Goal: Obtain resource: Download file/media

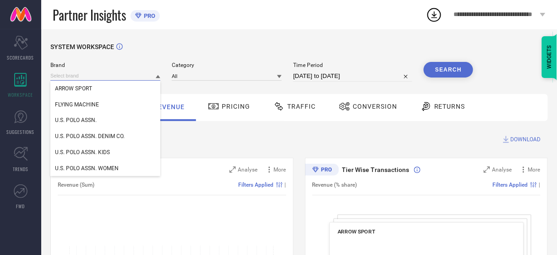
click at [103, 76] on input at bounding box center [105, 76] width 110 height 10
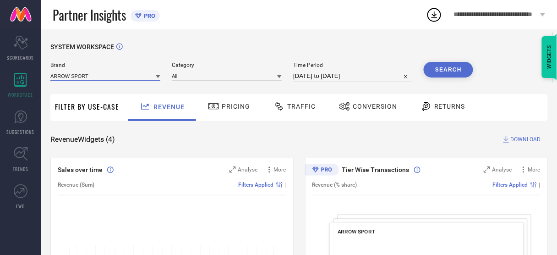
click at [103, 76] on input at bounding box center [105, 76] width 110 height 10
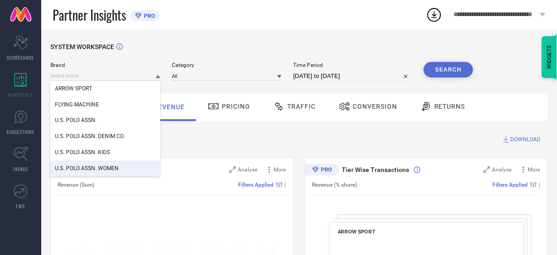
click at [105, 175] on div "U.S. POLO ASSN. WOMEN" at bounding box center [105, 168] width 110 height 16
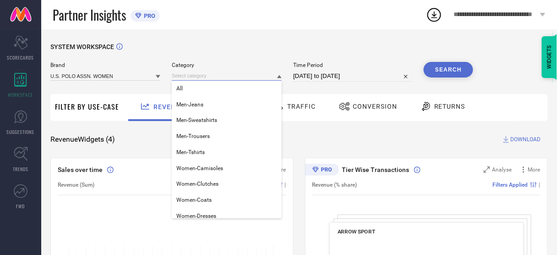
click at [199, 75] on input at bounding box center [227, 76] width 110 height 10
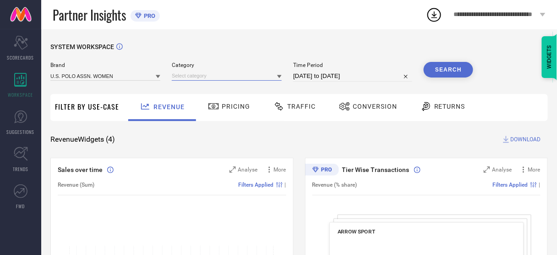
click at [199, 77] on input at bounding box center [227, 76] width 110 height 10
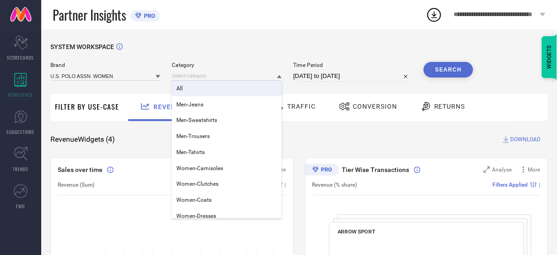
click at [198, 96] on div "All" at bounding box center [227, 89] width 110 height 16
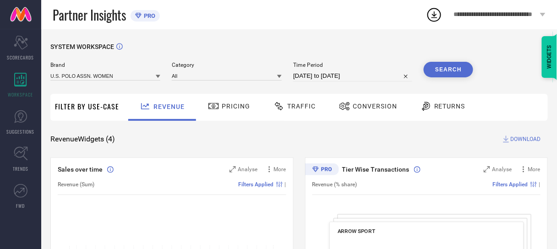
select select "7"
select select "2025"
select select "8"
select select "2025"
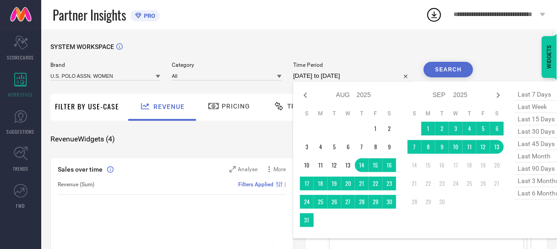
click at [321, 71] on input "[DATE] to [DATE]" at bounding box center [352, 76] width 119 height 11
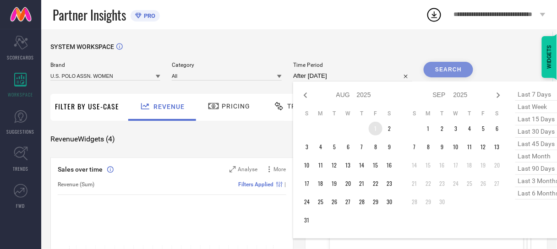
click at [373, 128] on td "1" at bounding box center [376, 129] width 14 height 14
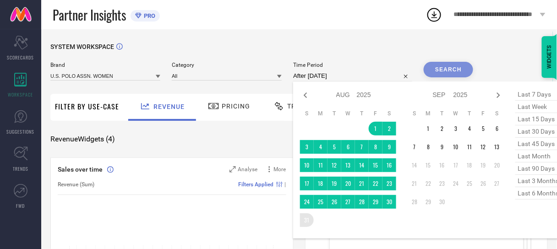
type input "[DATE] to [DATE]"
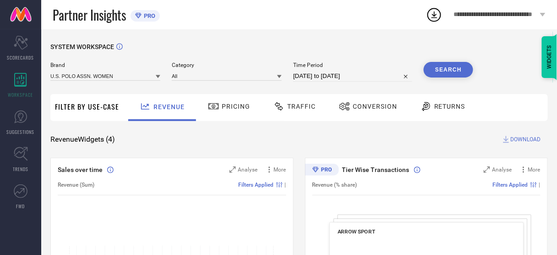
click at [441, 72] on button "Search" at bounding box center [448, 70] width 49 height 16
click at [361, 107] on span "Conversion" at bounding box center [375, 106] width 44 height 7
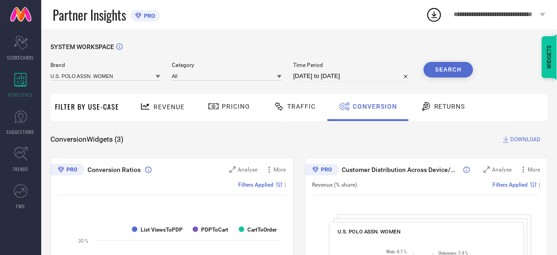
click at [514, 140] on span "DOWNLOAD" at bounding box center [526, 139] width 30 height 9
